Goal: Information Seeking & Learning: Learn about a topic

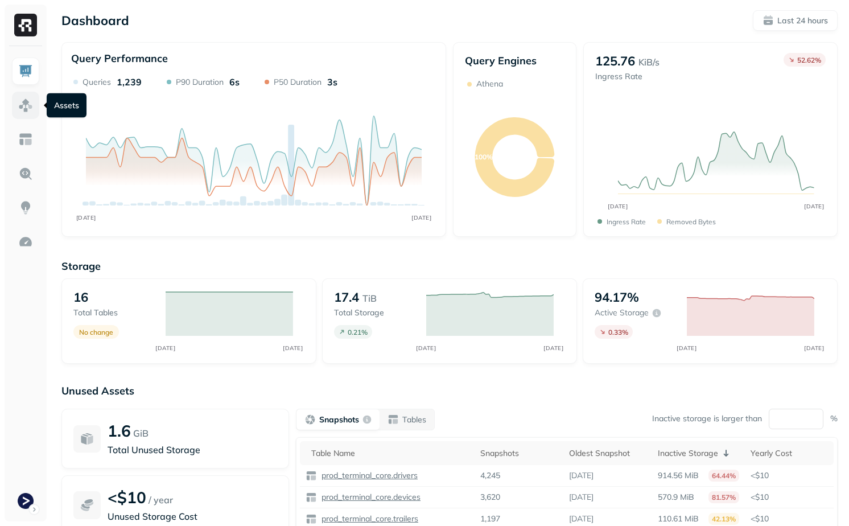
click at [22, 101] on img at bounding box center [25, 105] width 15 height 15
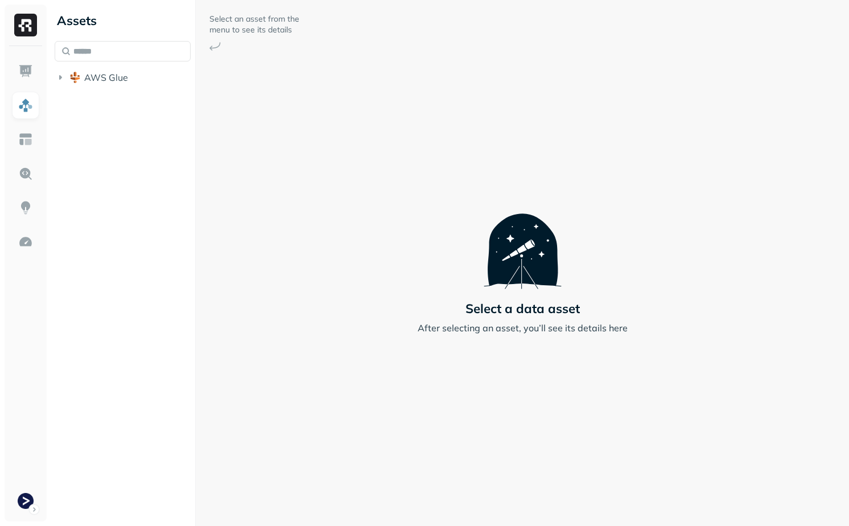
click at [133, 88] on li "AWS Glue" at bounding box center [123, 78] width 136 height 20
click at [133, 81] on button "AWS Glue" at bounding box center [123, 77] width 136 height 18
click at [133, 99] on span "prod_terminal_core" at bounding box center [137, 98] width 82 height 11
click at [130, 115] on p "( 14 )" at bounding box center [131, 120] width 17 height 11
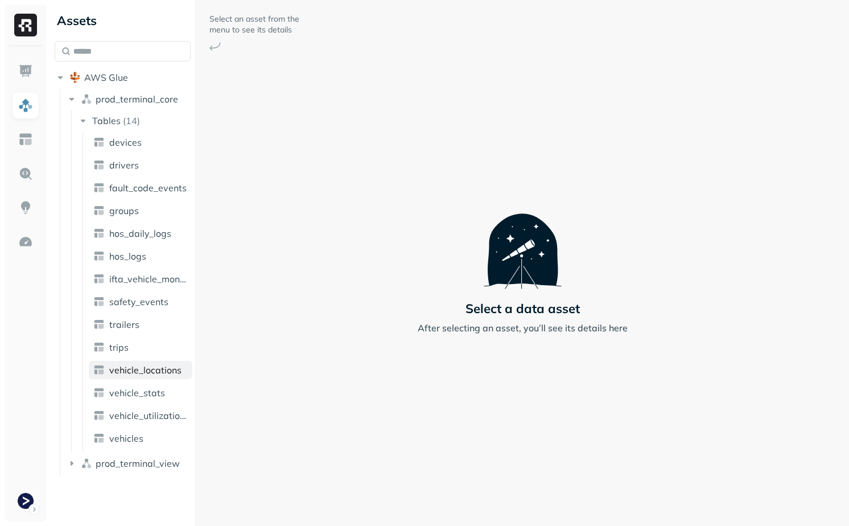
click at [155, 374] on span "vehicle_locations" at bounding box center [145, 369] width 72 height 11
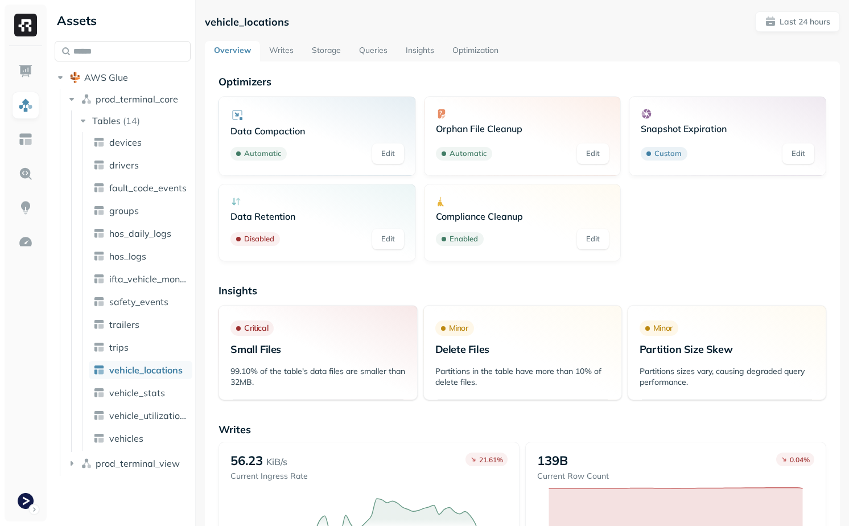
click at [313, 53] on link "Storage" at bounding box center [326, 51] width 47 height 20
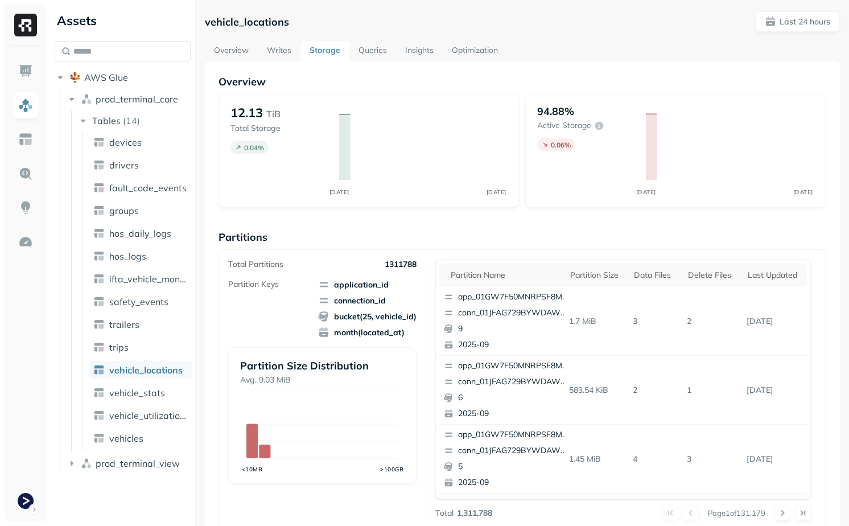
scroll to position [344, 0]
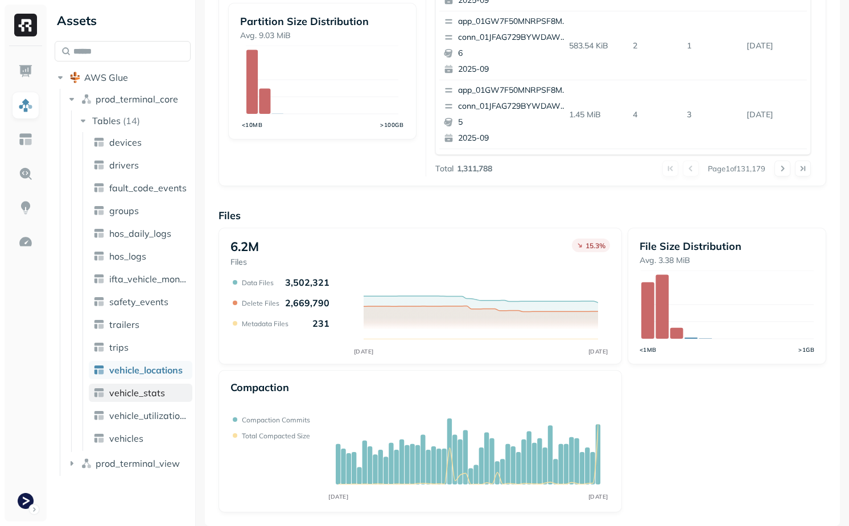
click at [151, 388] on span "vehicle_stats" at bounding box center [137, 392] width 56 height 11
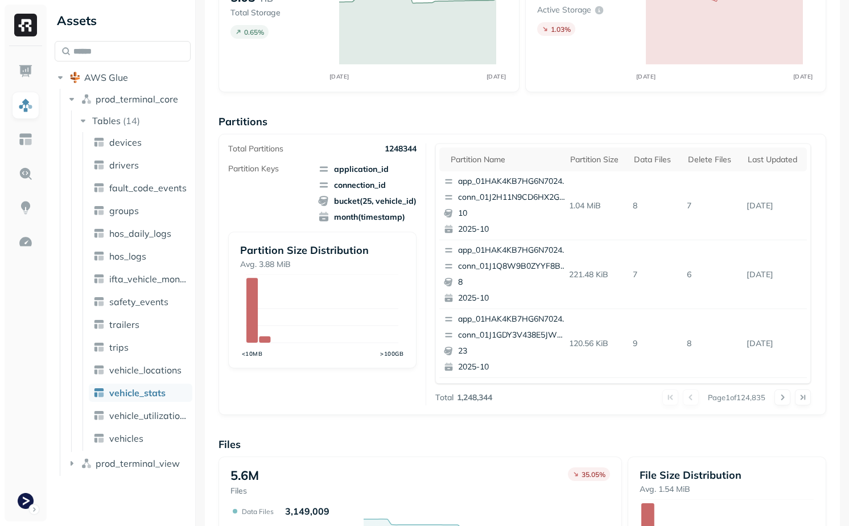
scroll to position [122, 0]
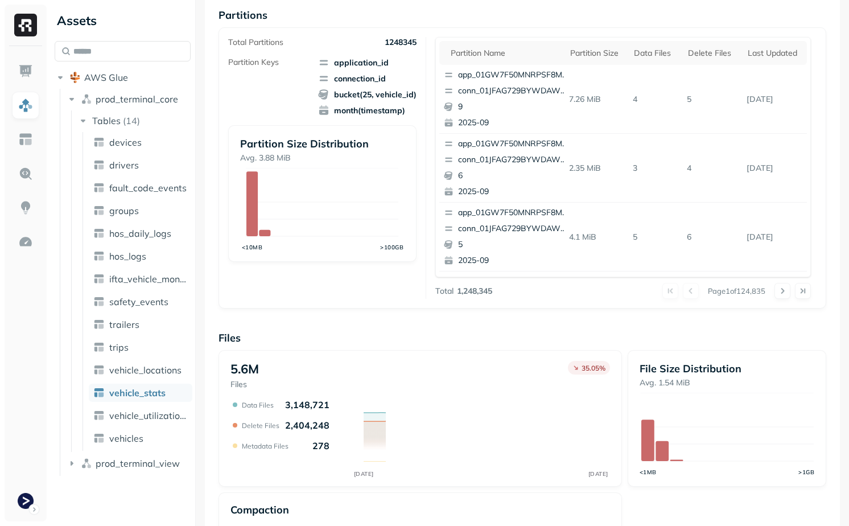
scroll to position [344, 0]
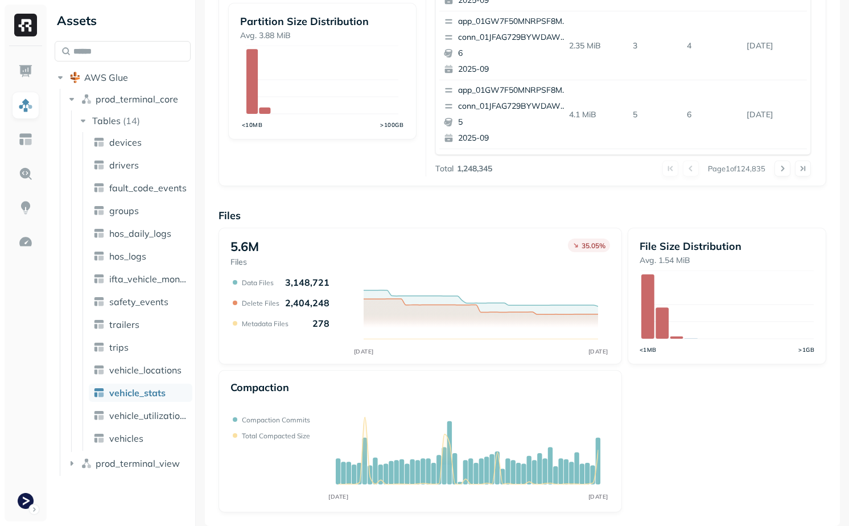
click at [154, 382] on ul "devices drivers fault_code_events groups hos_daily_logs hos_logs ifta_vehicle_m…" at bounding box center [137, 291] width 110 height 319
click at [158, 368] on span "vehicle_locations" at bounding box center [145, 369] width 72 height 11
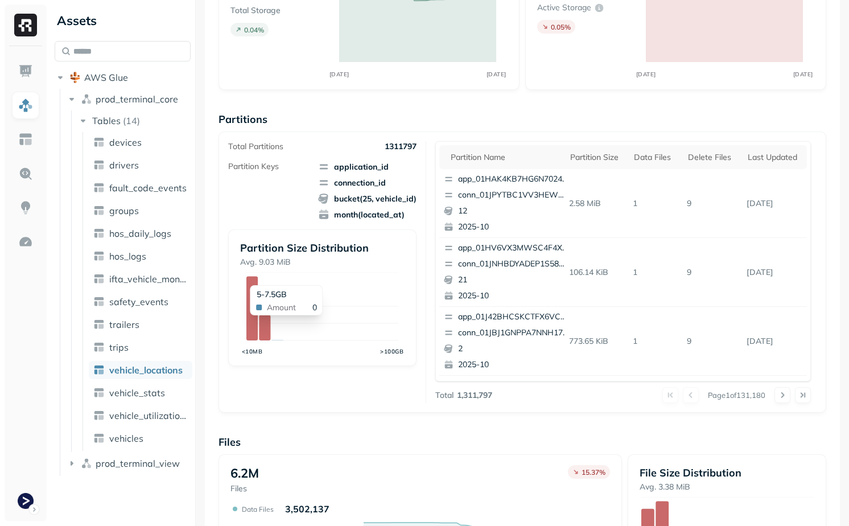
scroll to position [344, 0]
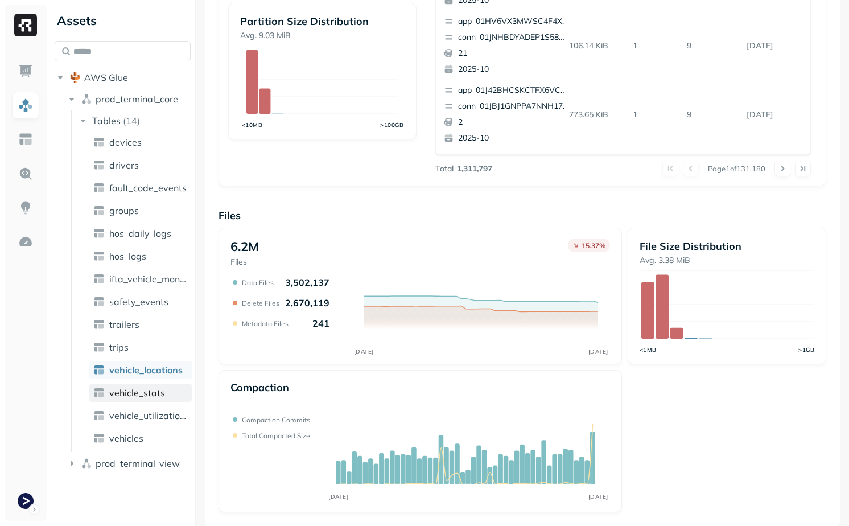
click at [171, 390] on link "vehicle_stats" at bounding box center [141, 392] width 104 height 18
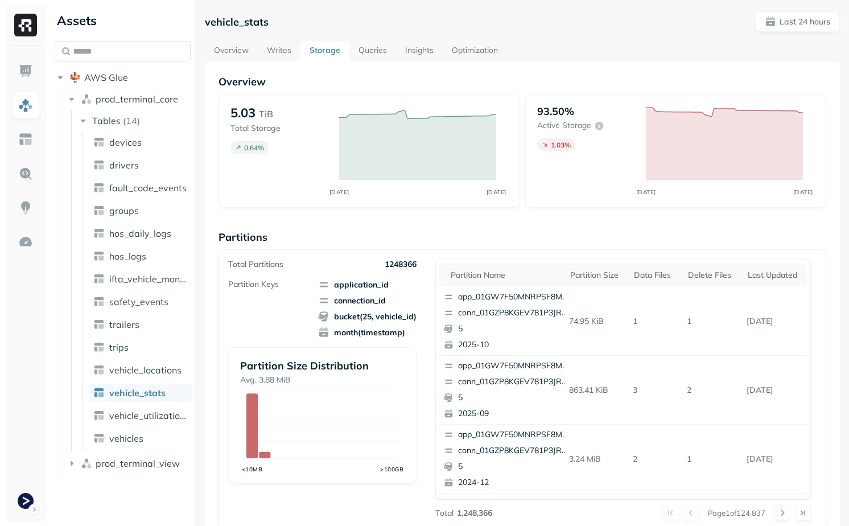
click at [241, 51] on link "Overview" at bounding box center [231, 51] width 53 height 20
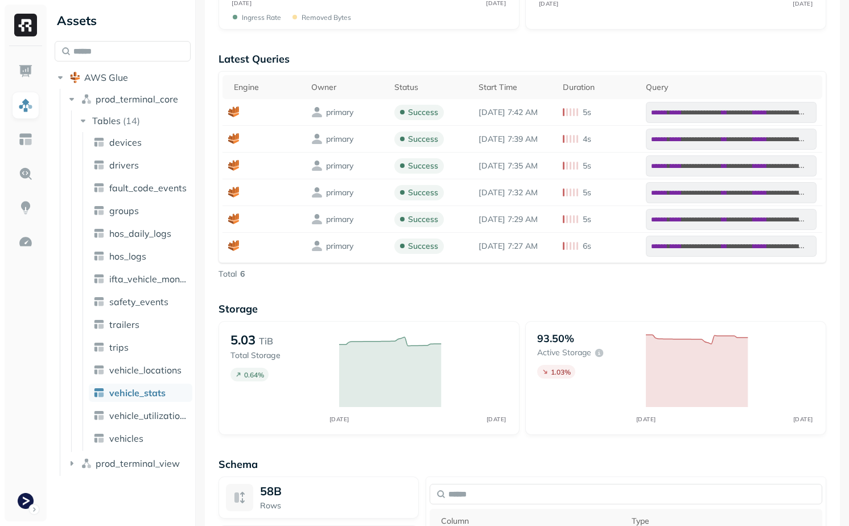
scroll to position [966, 0]
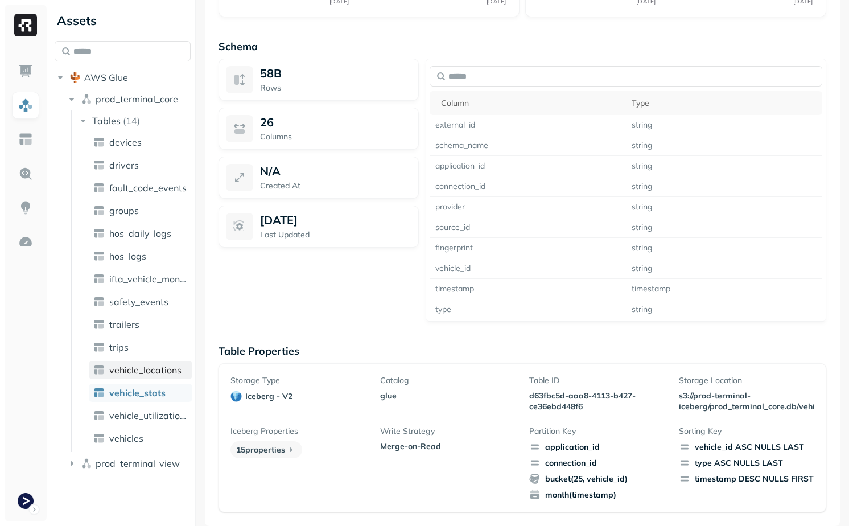
click at [141, 377] on link "vehicle_locations" at bounding box center [141, 370] width 104 height 18
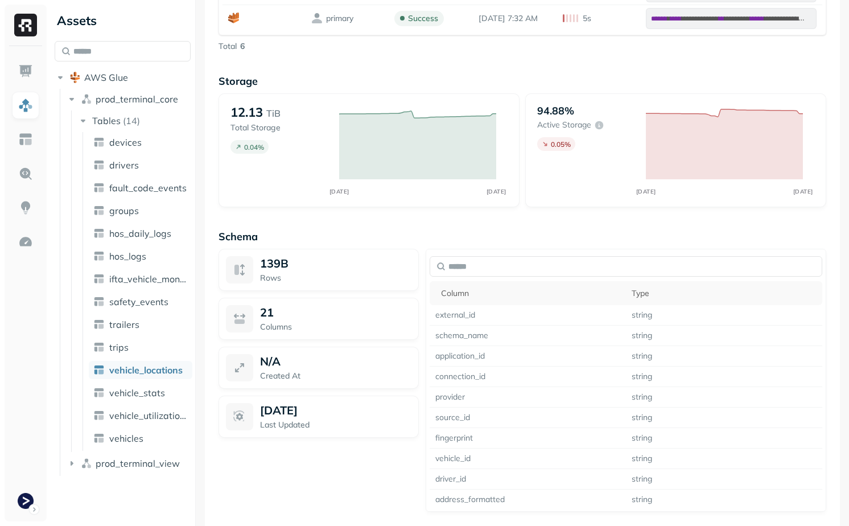
scroll to position [966, 0]
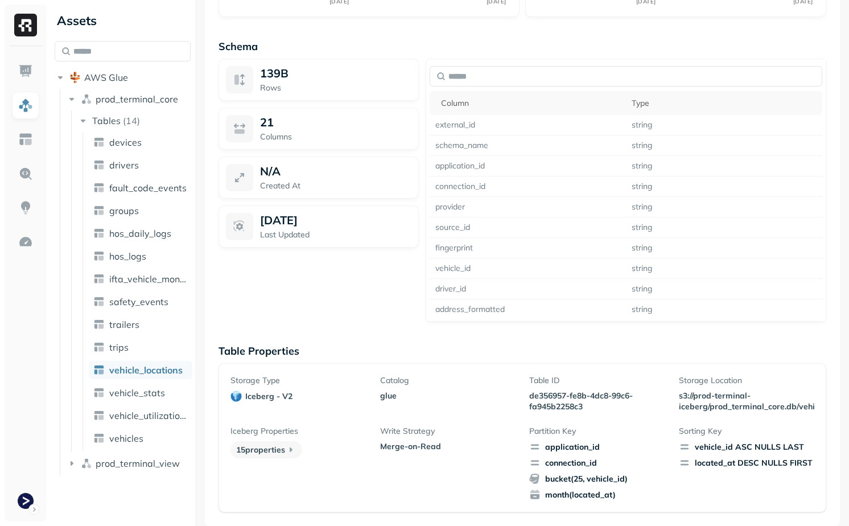
click at [551, 388] on div "Table ID de356957-fe8b-4dc8-99c6-fa945b2258c3" at bounding box center [596, 393] width 135 height 37
click at [551, 389] on div "Table ID de356957-fe8b-4dc8-99c6-fa945b2258c3" at bounding box center [596, 393] width 135 height 37
click at [551, 397] on p "de356957-fe8b-4dc8-99c6-fa945b2258c3" at bounding box center [596, 401] width 135 height 22
drag, startPoint x: 551, startPoint y: 397, endPoint x: 572, endPoint y: 404, distance: 22.7
click at [572, 404] on p "de356957-fe8b-4dc8-99c6-fa945b2258c3" at bounding box center [596, 401] width 135 height 22
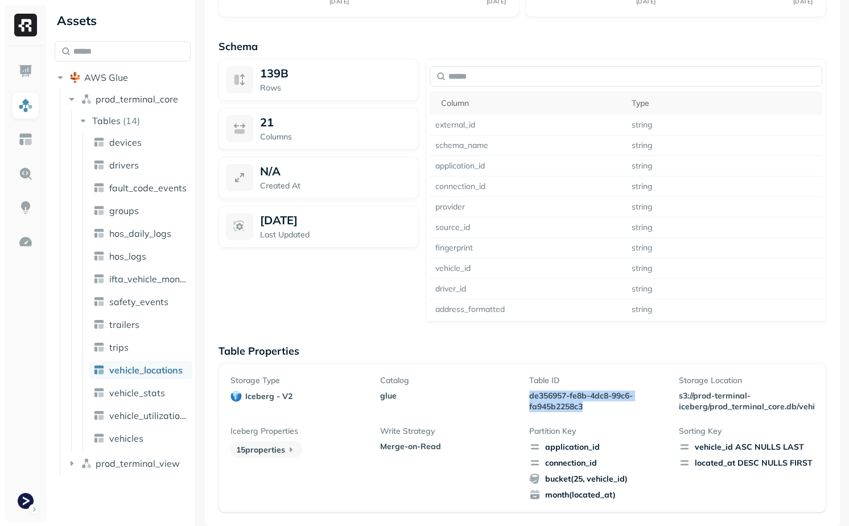
copy p "de356957-fe8b-4dc8-99c6-fa945b2258c3"
click at [384, 313] on div "139B Rows 21 Columns N/A Created At [DATE] Last Updated" at bounding box center [318, 190] width 200 height 263
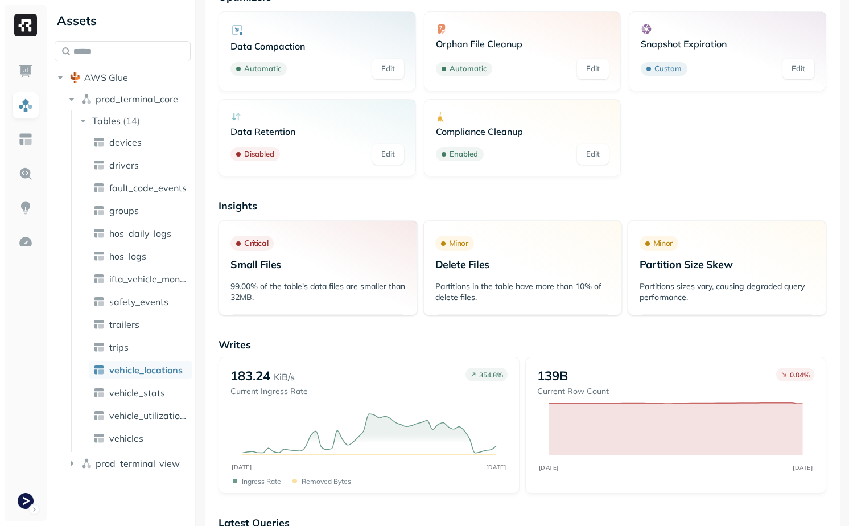
scroll to position [0, 0]
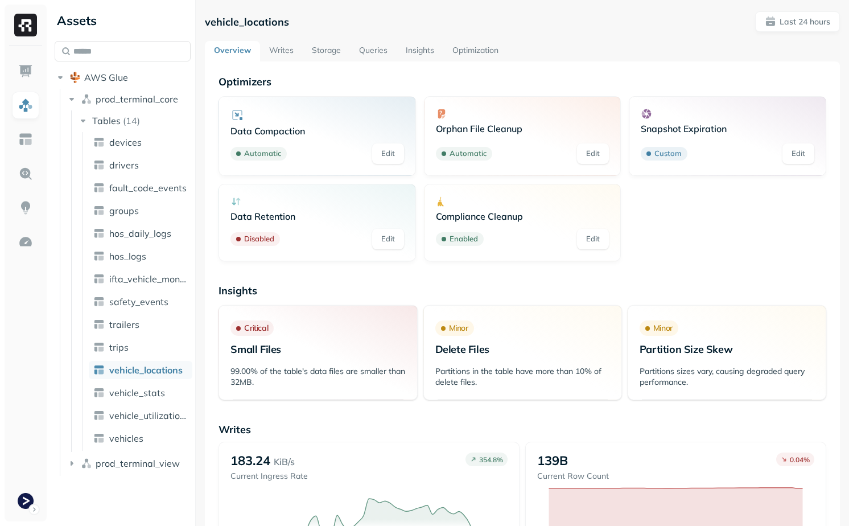
click at [279, 51] on link "Writes" at bounding box center [281, 51] width 43 height 20
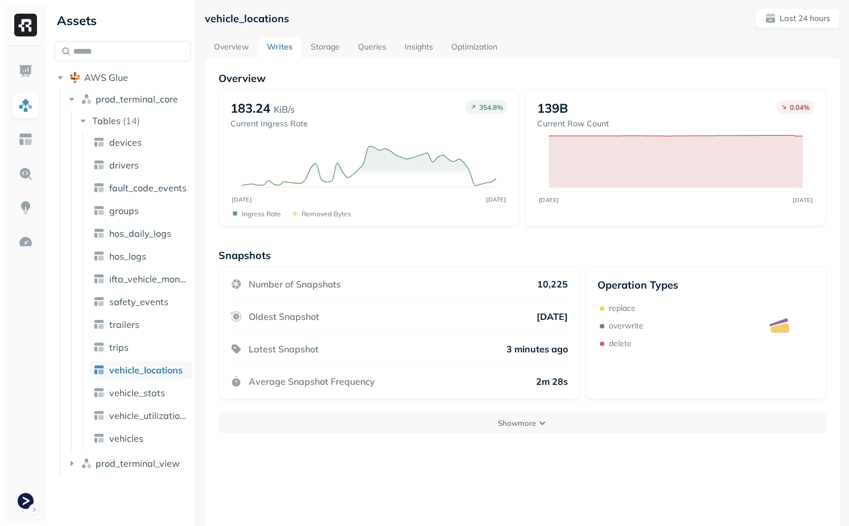
scroll to position [61, 0]
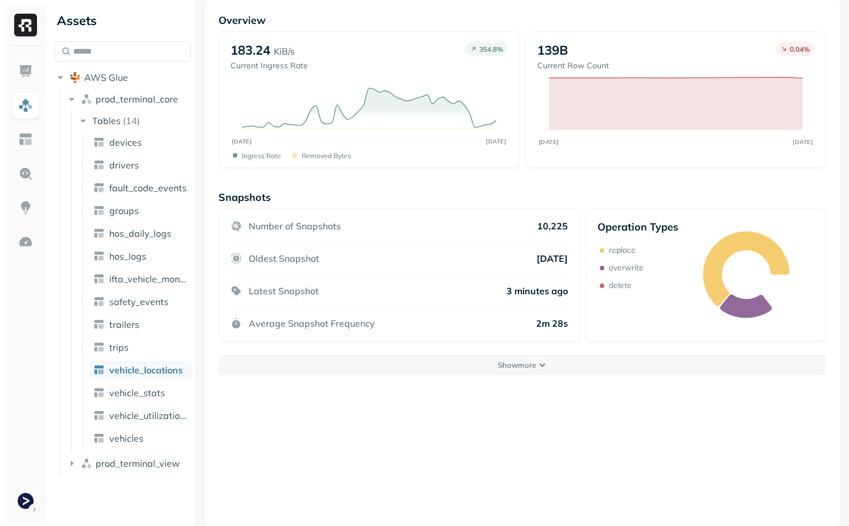
click at [396, 354] on div "Snapshots Number of Snapshots 10,225 Oldest Snapshot [DATE] Latest Snapshot 3 m…" at bounding box center [522, 283] width 608 height 184
click at [396, 373] on button "Show more" at bounding box center [522, 364] width 608 height 20
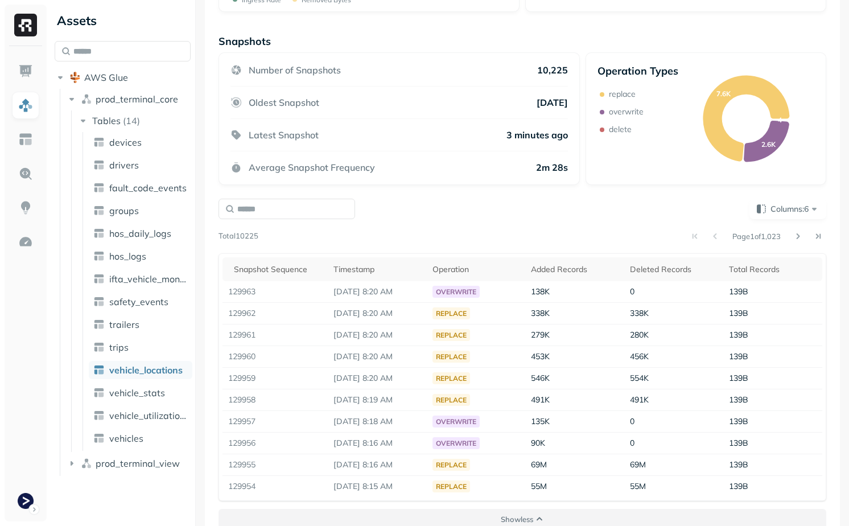
scroll to position [234, 0]
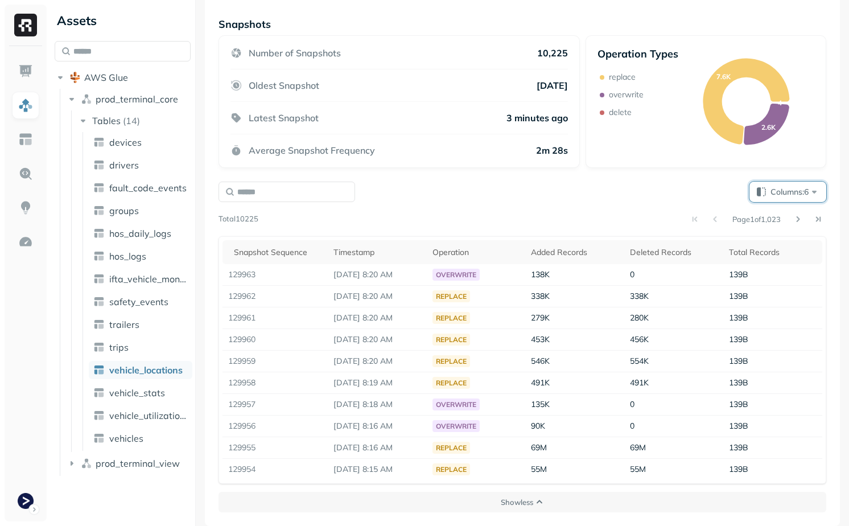
click at [762, 188] on button "Columns: 6" at bounding box center [787, 191] width 77 height 20
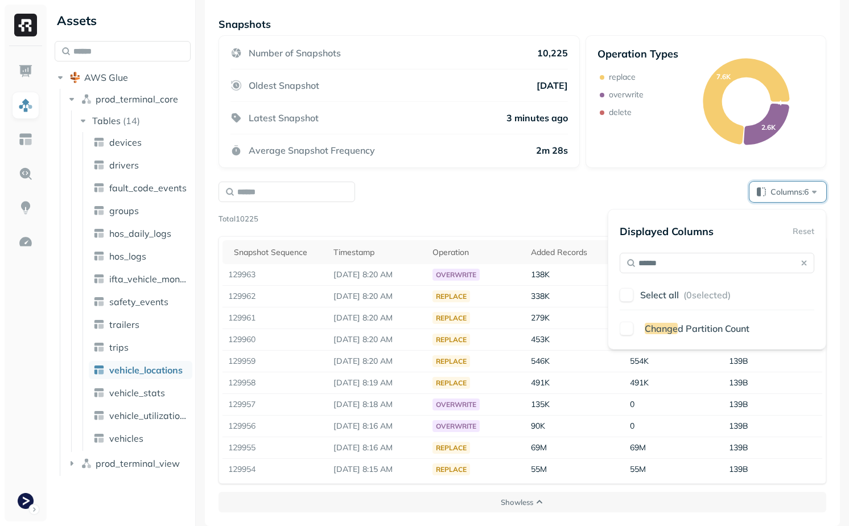
type input "******"
click at [699, 324] on span "d Partition Count" at bounding box center [713, 328] width 72 height 11
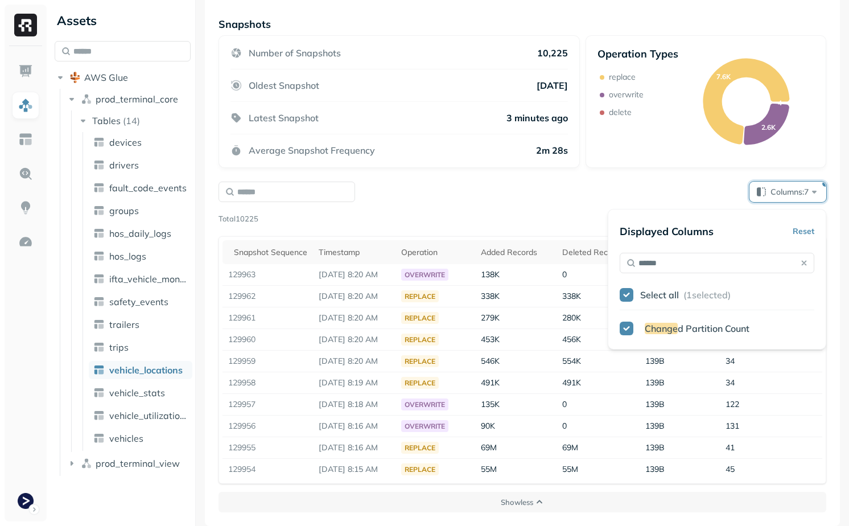
click at [487, 179] on div "Snapshots Number of Snapshots 10,225 Oldest Snapshot [DATE] Latest Snapshot 3 m…" at bounding box center [522, 265] width 608 height 494
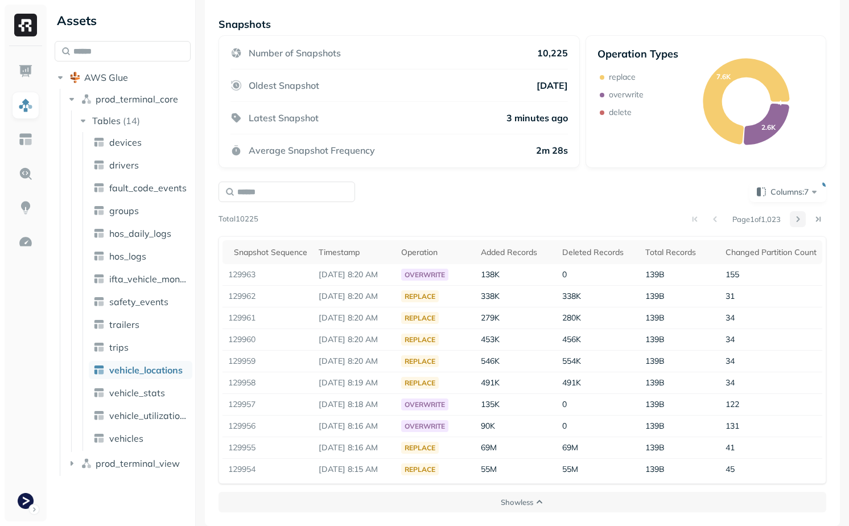
click at [795, 218] on button at bounding box center [798, 219] width 16 height 16
click at [687, 225] on button at bounding box center [695, 219] width 16 height 16
drag, startPoint x: 259, startPoint y: 336, endPoint x: 224, endPoint y: 337, distance: 35.9
click at [224, 336] on td "129960" at bounding box center [267, 340] width 90 height 22
click at [308, 349] on td "129960" at bounding box center [267, 340] width 90 height 22
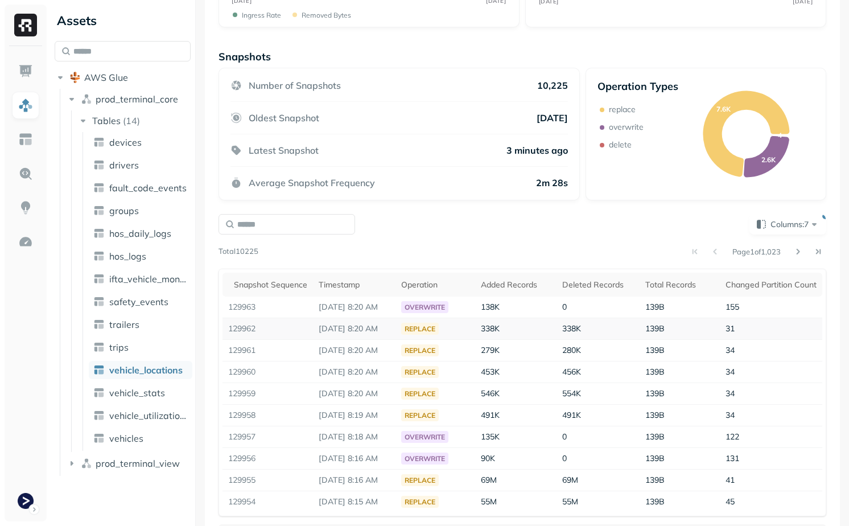
scroll to position [197, 0]
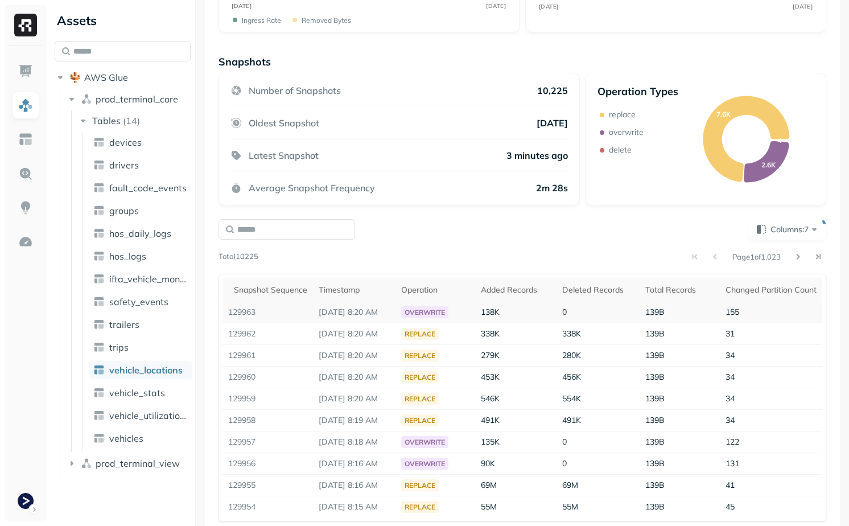
click at [245, 315] on td "129963" at bounding box center [267, 312] width 90 height 22
copy td "129963"
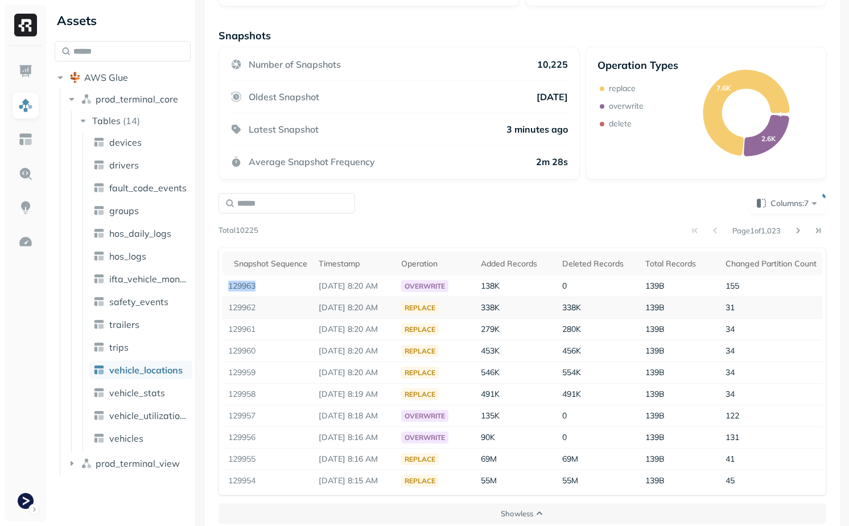
scroll to position [225, 0]
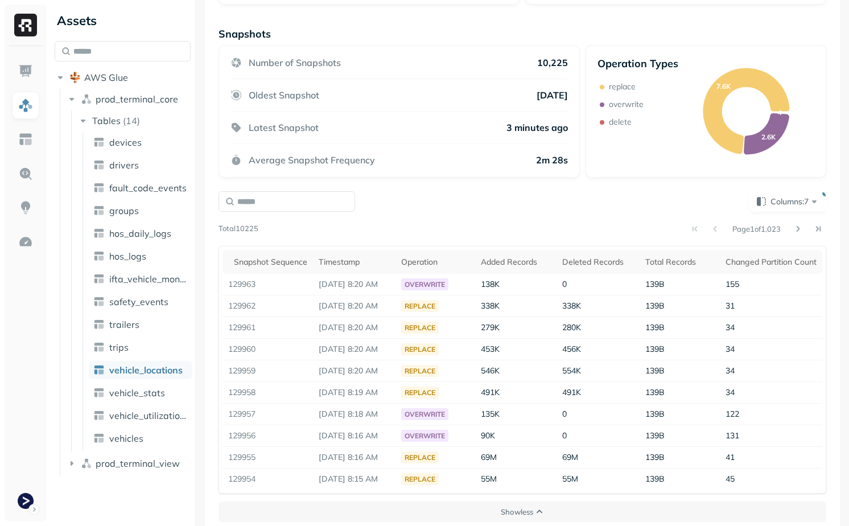
click at [401, 218] on div "Columns: 7 Page 1 of 1,023 Total 10225 Snapshot Sequence Timestamp Operation Ad…" at bounding box center [522, 342] width 608 height 302
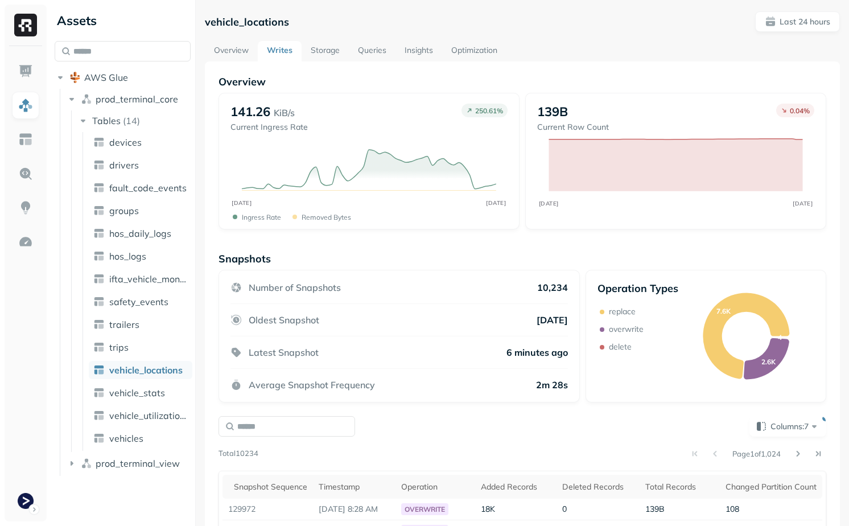
click at [233, 43] on link "Overview" at bounding box center [231, 51] width 53 height 20
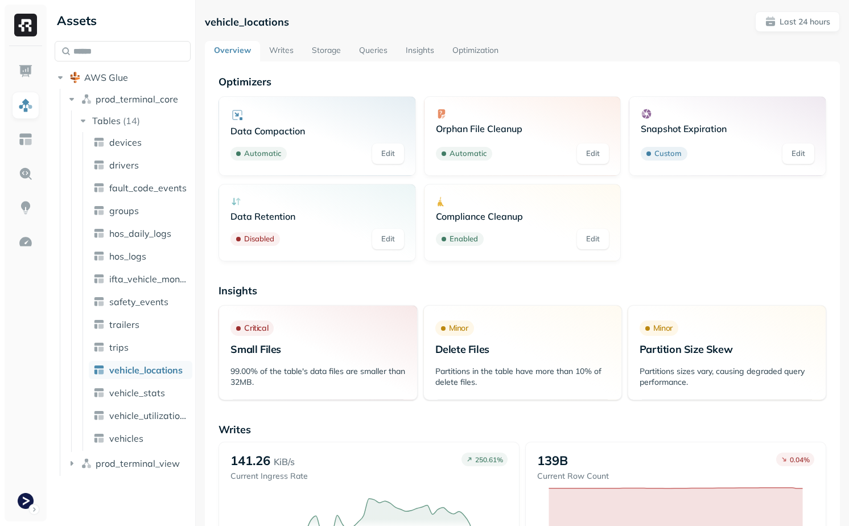
click at [328, 52] on link "Storage" at bounding box center [326, 51] width 47 height 20
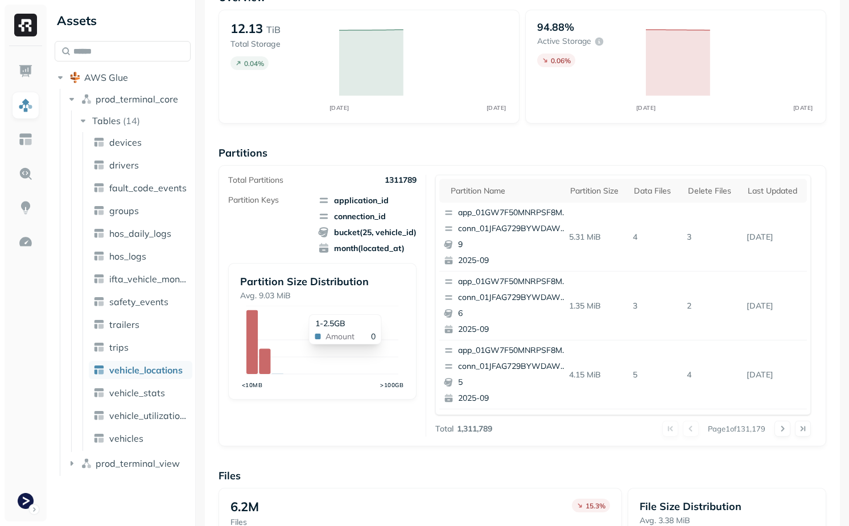
scroll to position [344, 0]
